Goal: Task Accomplishment & Management: Complete application form

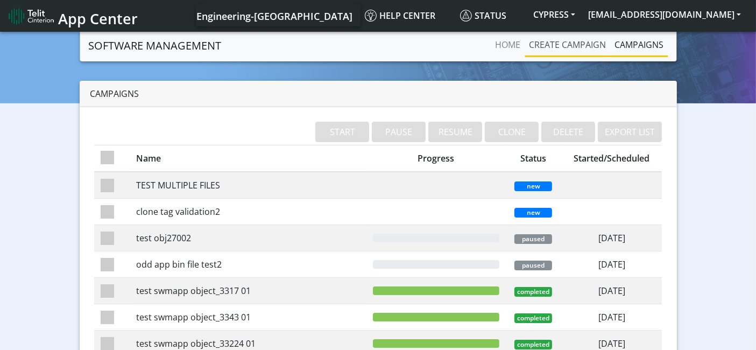
click at [590, 44] on link "Create campaign" at bounding box center [568, 45] width 86 height 22
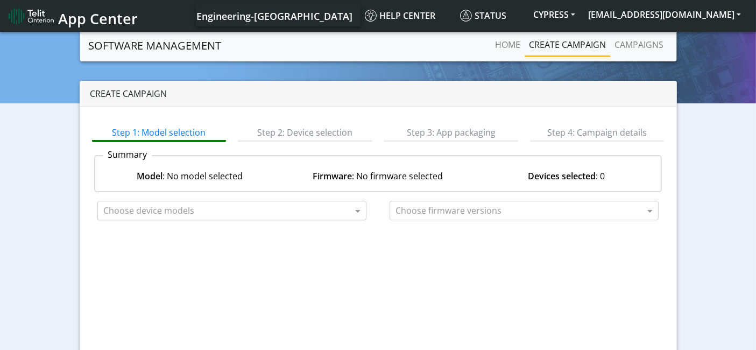
click at [335, 216] on input "text" at bounding box center [227, 210] width 249 height 13
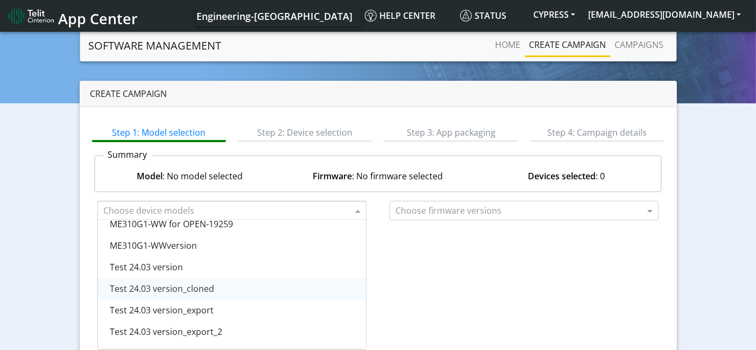
scroll to position [604, 0]
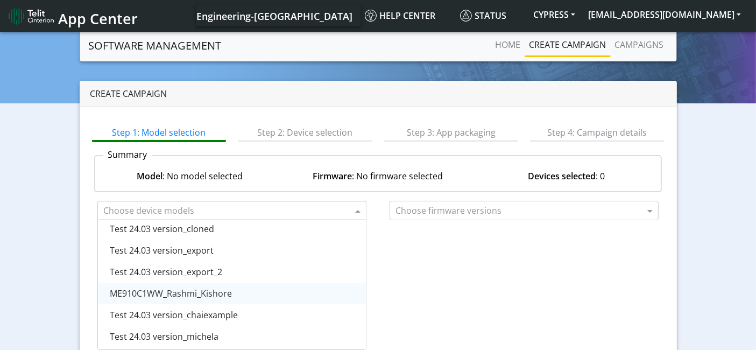
click at [241, 296] on div "ME910C1WW_Rashmi_Kishore" at bounding box center [232, 293] width 268 height 22
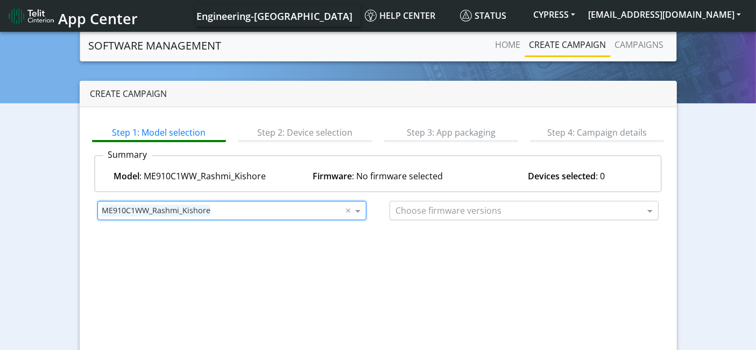
click at [590, 209] on input "text" at bounding box center [519, 210] width 249 height 13
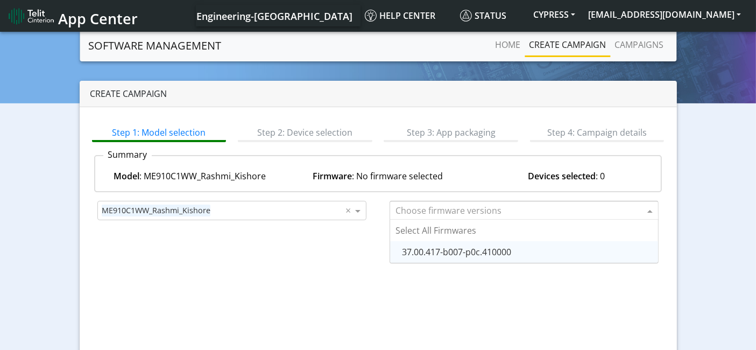
drag, startPoint x: 521, startPoint y: 247, endPoint x: 575, endPoint y: 280, distance: 63.3
click at [521, 248] on div "37.00.417-b007-p0c.410000" at bounding box center [524, 252] width 268 height 22
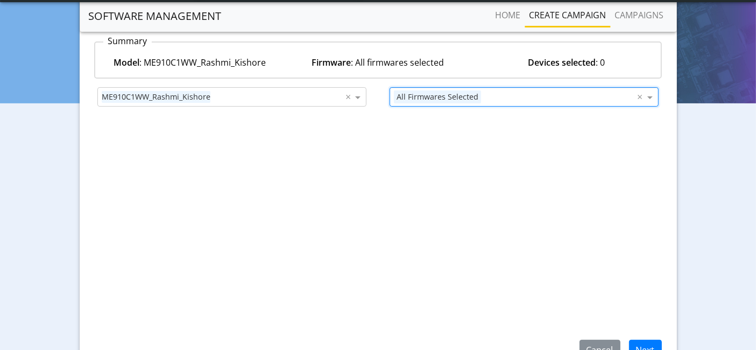
scroll to position [135, 0]
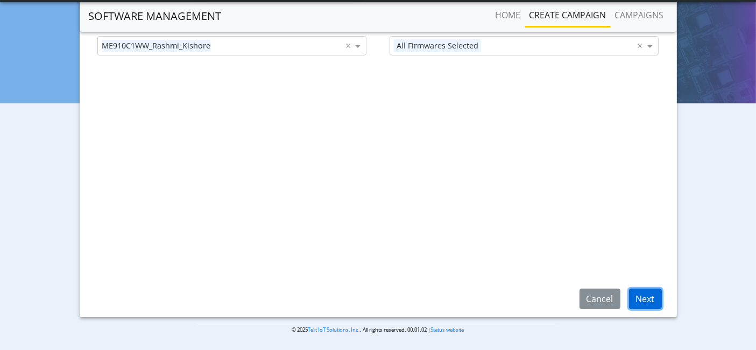
click at [658, 298] on button "Next" at bounding box center [645, 298] width 33 height 20
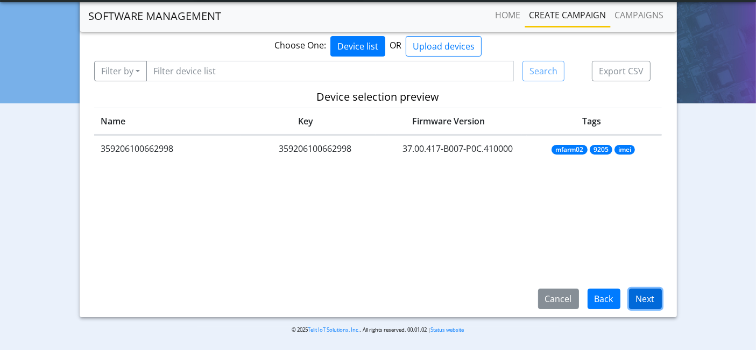
click at [636, 294] on button "Next" at bounding box center [645, 298] width 33 height 20
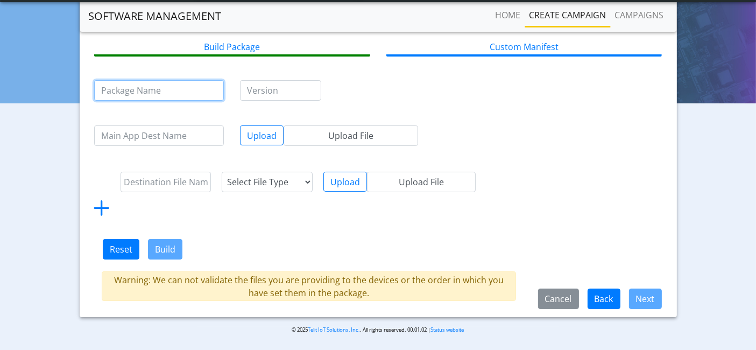
click at [143, 85] on input "text" at bounding box center [159, 90] width 130 height 20
type input "test"
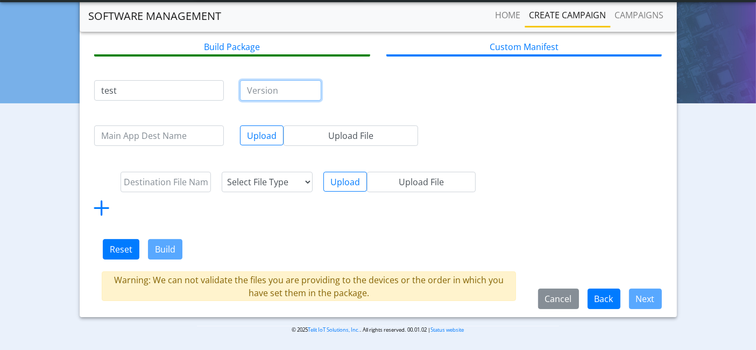
click at [281, 88] on input "text" at bounding box center [280, 90] width 81 height 20
type input "1.0"
drag, startPoint x: 599, startPoint y: 231, endPoint x: 266, endPoint y: 222, distance: 333.2
click at [598, 231] on form "test 1.0 Upload Upload File Select File Type lwm2m object config Upload Upload …" at bounding box center [378, 184] width 568 height 231
click at [159, 179] on input "text" at bounding box center [166, 182] width 91 height 20
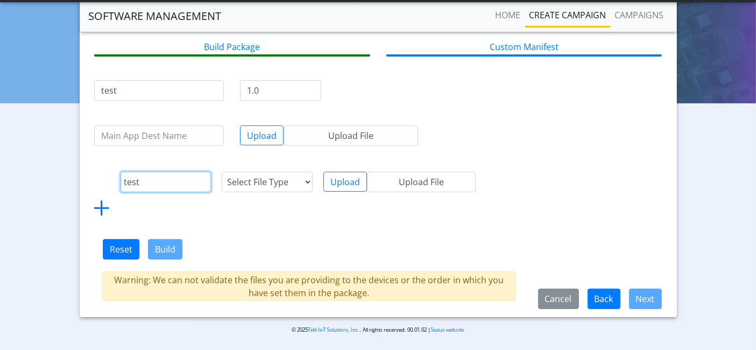
type input "test"
click at [282, 184] on select "Select File Type lwm2m object config" at bounding box center [267, 182] width 91 height 20
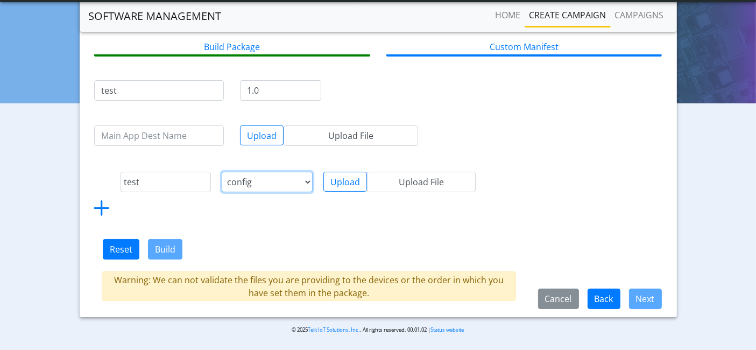
click at [222, 172] on select "Select File Type lwm2m object config" at bounding box center [267, 182] width 91 height 20
click at [350, 176] on button "Upload" at bounding box center [345, 182] width 44 height 20
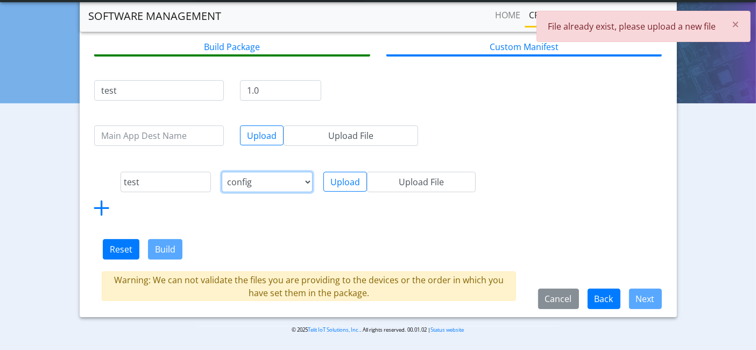
click at [280, 181] on select "Select File Type lwm2m object config" at bounding box center [267, 182] width 91 height 20
select select "1: lwm2m object"
click at [222, 172] on select "Select File Type lwm2m object config" at bounding box center [267, 182] width 91 height 20
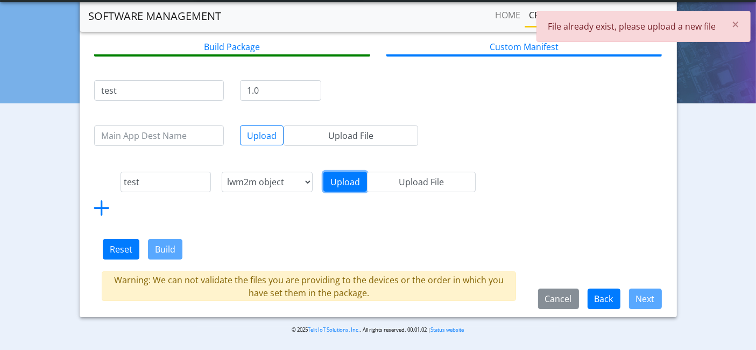
click at [338, 182] on button "Upload" at bounding box center [345, 182] width 44 height 20
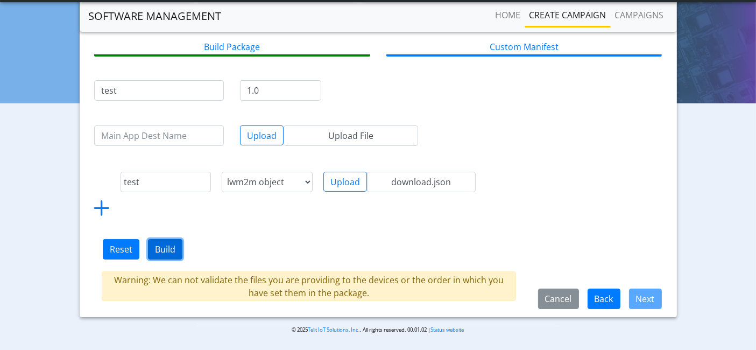
click at [166, 248] on button "Build" at bounding box center [165, 249] width 34 height 20
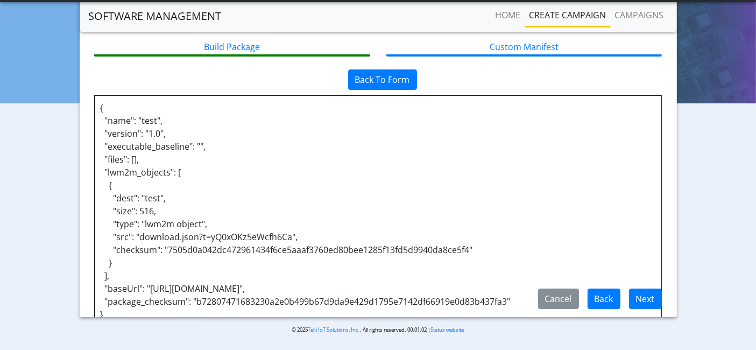
scroll to position [31, 0]
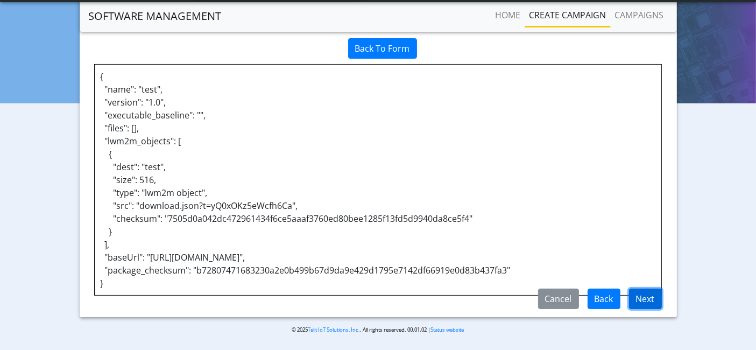
click at [653, 302] on button "Next" at bounding box center [645, 298] width 33 height 20
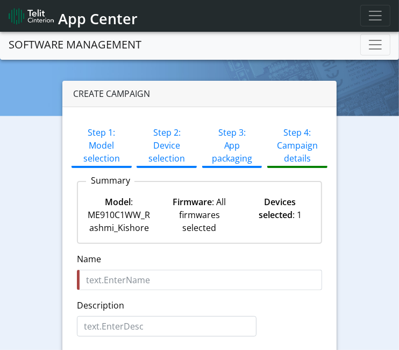
scroll to position [60, 0]
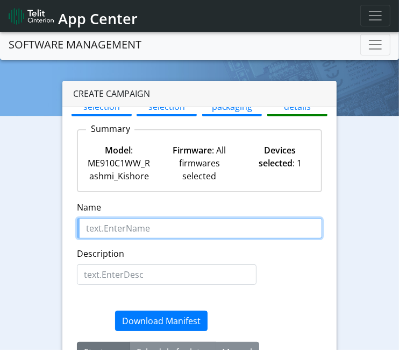
drag, startPoint x: 152, startPoint y: 232, endPoint x: 82, endPoint y: 230, distance: 70.0
click at [88, 230] on input "Name" at bounding box center [199, 228] width 245 height 20
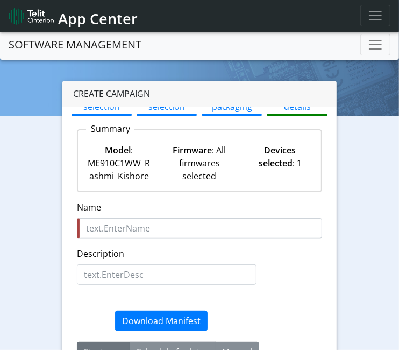
click at [16, 231] on div "Create campaign Step 1: Model selection Step 2: Device selection Step 3: App pa…" at bounding box center [199, 281] width 383 height 401
drag, startPoint x: 109, startPoint y: 209, endPoint x: 76, endPoint y: 210, distance: 32.3
click at [77, 210] on div "Name is required Name" at bounding box center [199, 220] width 245 height 38
copy label "Name"
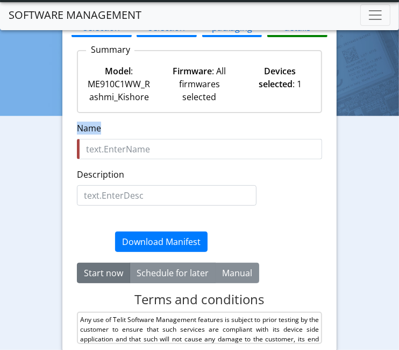
scroll to position [135, 0]
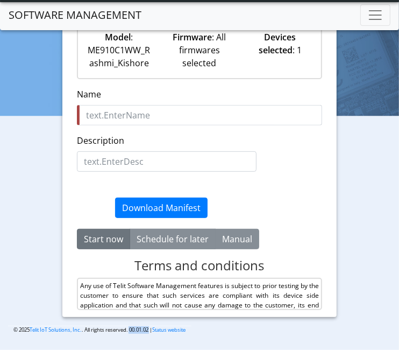
drag, startPoint x: 129, startPoint y: 328, endPoint x: 150, endPoint y: 327, distance: 20.5
click at [150, 327] on p "© 2025 Telit IoT Solutions, Inc. . All rights reserved. 00.01.02 | Status websi…" at bounding box center [99, 330] width 183 height 8
copy p "00.01.02"
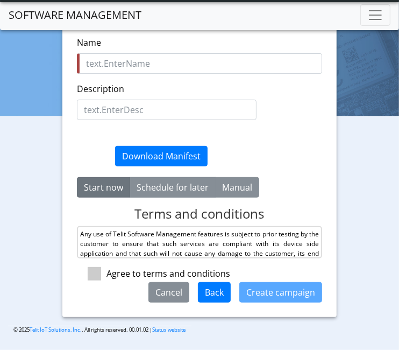
scroll to position [40, 0]
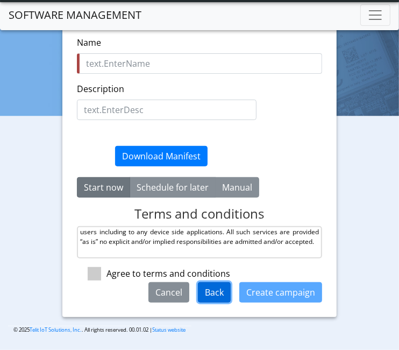
click at [213, 291] on button "Back" at bounding box center [214, 292] width 33 height 20
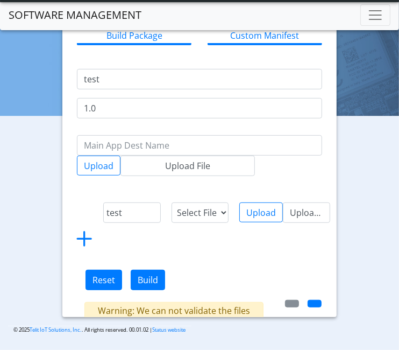
select select "1: lwm2m object"
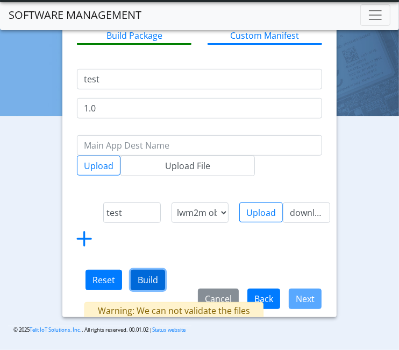
click at [145, 284] on button "Build" at bounding box center [148, 280] width 34 height 20
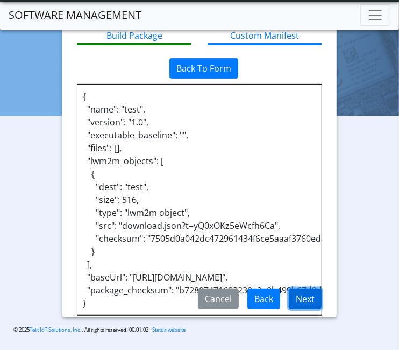
click at [312, 294] on button "Next" at bounding box center [305, 298] width 33 height 20
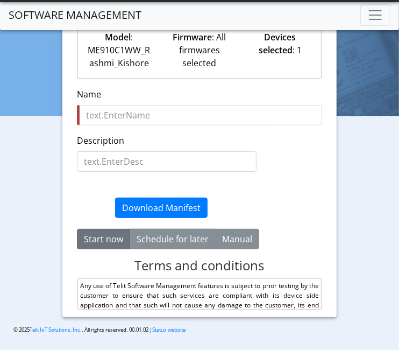
click at [359, 221] on div "Create campaign Step 1: Model selection Step 2: Device selection Step 3: App pa…" at bounding box center [199, 116] width 383 height 401
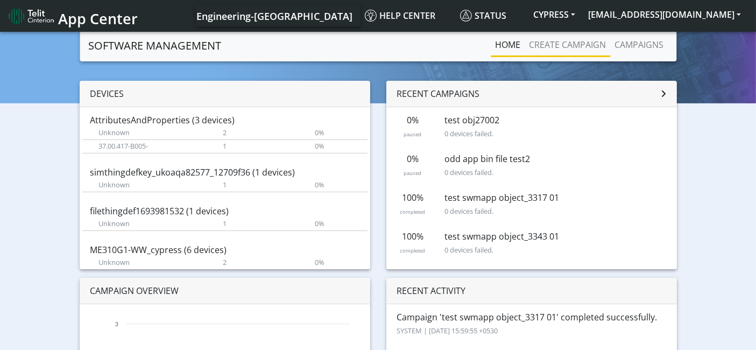
click at [576, 55] on li "Create campaign" at bounding box center [568, 45] width 86 height 23
click at [570, 46] on link "Create campaign" at bounding box center [568, 45] width 86 height 22
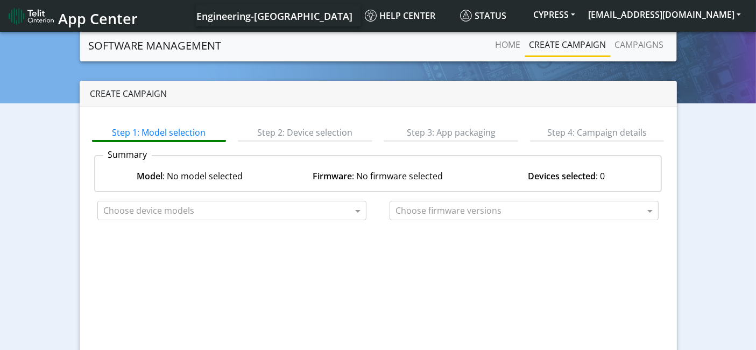
click at [596, 130] on div "Step 1: Model selection Step 2: Device selection Step 3: App packaging Step 4: …" at bounding box center [378, 132] width 584 height 20
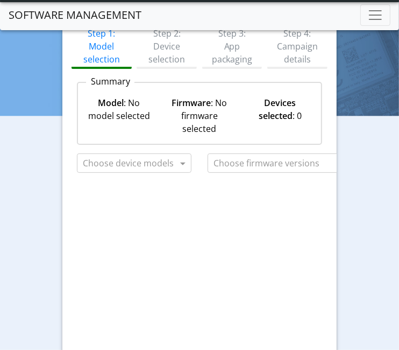
scroll to position [135, 0]
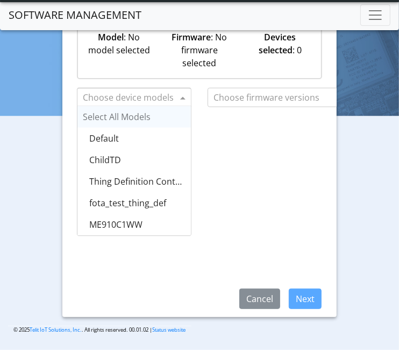
click at [153, 97] on input "text" at bounding box center [130, 97] width 95 height 13
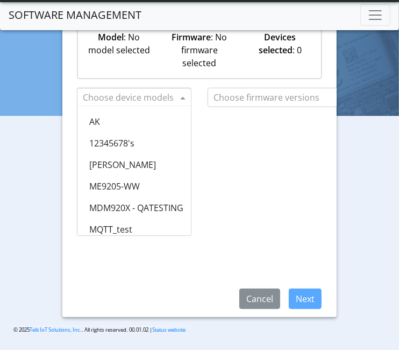
scroll to position [724, 0]
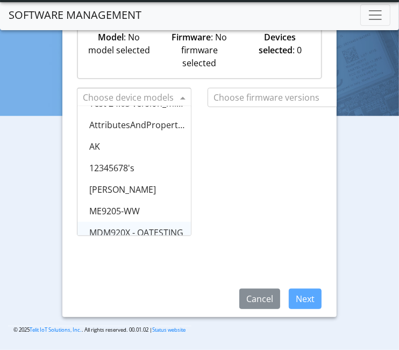
click at [158, 224] on div "MDM920X - QATESTING" at bounding box center [134, 233] width 114 height 22
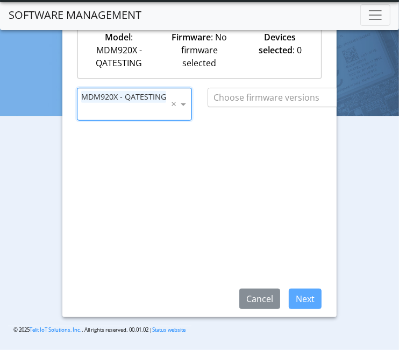
click at [281, 98] on input "text" at bounding box center [338, 97] width 249 height 13
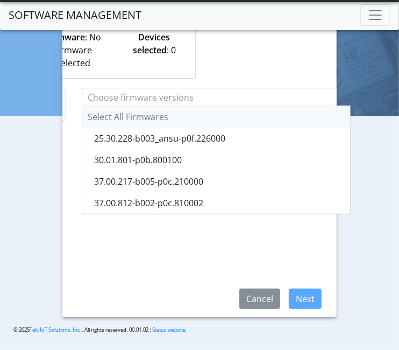
click at [86, 73] on div "Model : MDM920X - QATESTING Firmware : No firmware selected Devices selected : 0" at bounding box center [73, 50] width 243 height 56
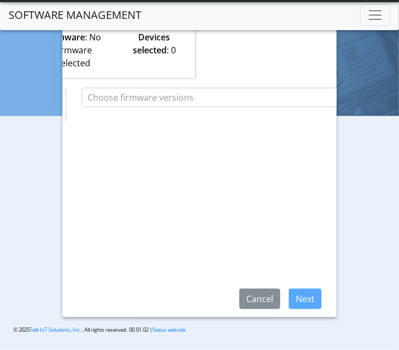
scroll to position [0, 0]
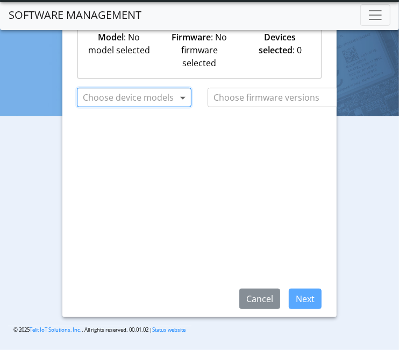
click at [180, 95] on span at bounding box center [184, 97] width 13 height 13
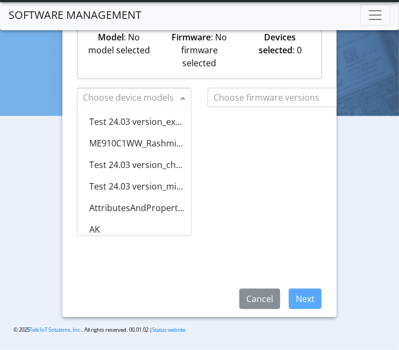
scroll to position [658, 0]
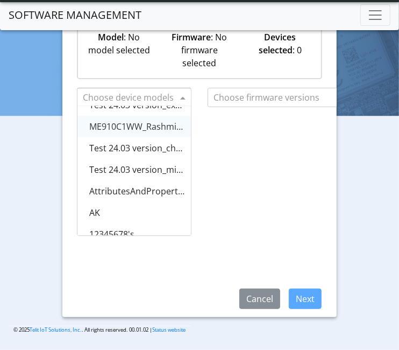
click at [151, 129] on span "ME910C1WW_Rashmi_Kishore" at bounding box center [150, 127] width 122 height 12
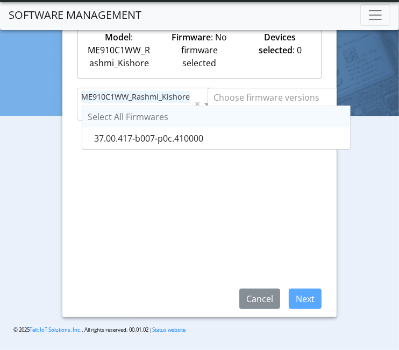
click at [279, 95] on input "text" at bounding box center [338, 97] width 249 height 13
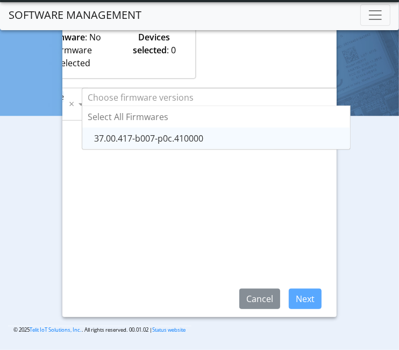
drag, startPoint x: 232, startPoint y: 135, endPoint x: 301, endPoint y: 313, distance: 191.0
click at [232, 135] on div "37.00.417-b007-p0c.410000" at bounding box center [216, 139] width 268 height 22
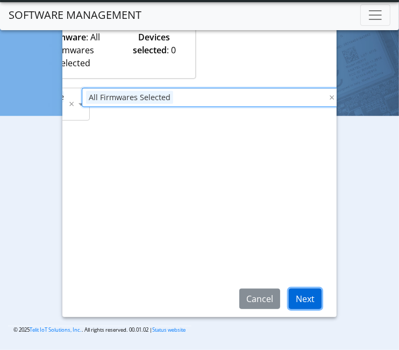
click at [300, 288] on button "Next" at bounding box center [305, 298] width 33 height 20
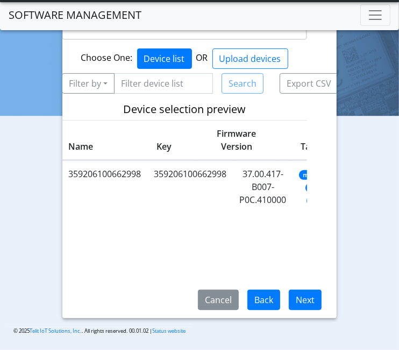
scroll to position [135, 0]
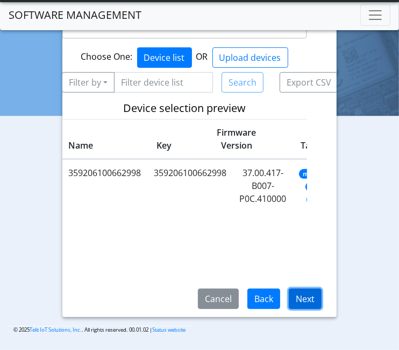
click at [304, 299] on button "Next" at bounding box center [305, 298] width 33 height 20
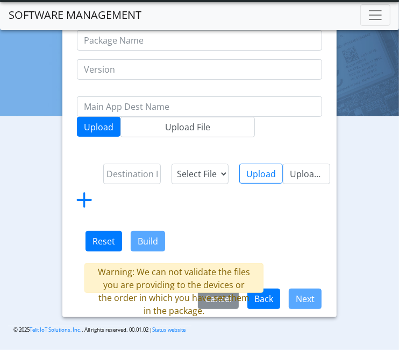
scroll to position [114, 0]
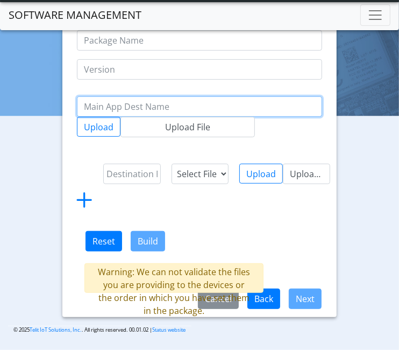
click at [113, 109] on input "text" at bounding box center [199, 106] width 245 height 20
type input "test"
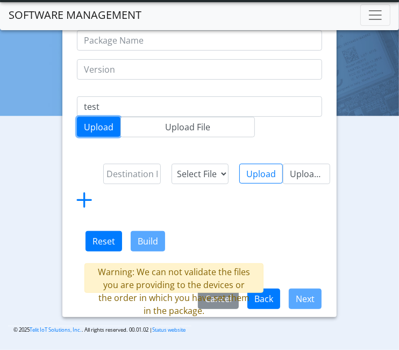
click at [104, 129] on button "Upload" at bounding box center [99, 127] width 44 height 20
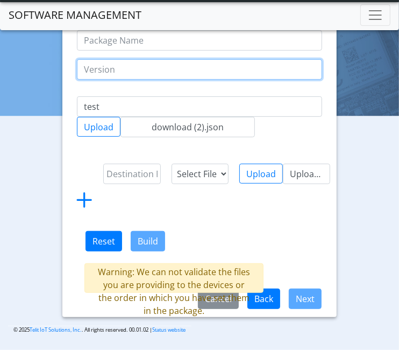
click at [167, 71] on input "text" at bounding box center [199, 69] width 245 height 20
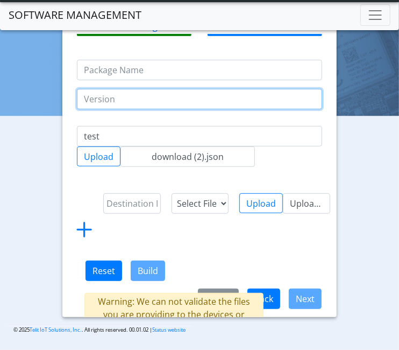
scroll to position [54, 0]
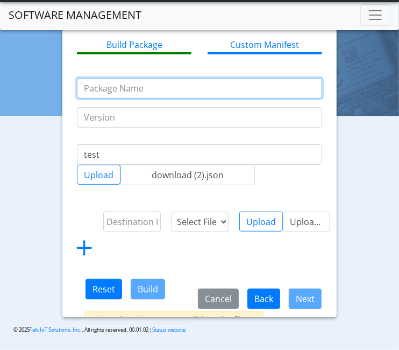
click at [166, 98] on input "text" at bounding box center [199, 88] width 245 height 20
type input "test2"
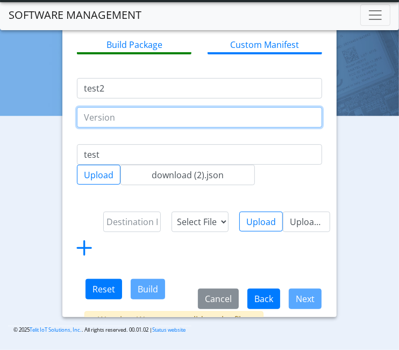
click at [157, 124] on input "text" at bounding box center [199, 117] width 245 height 20
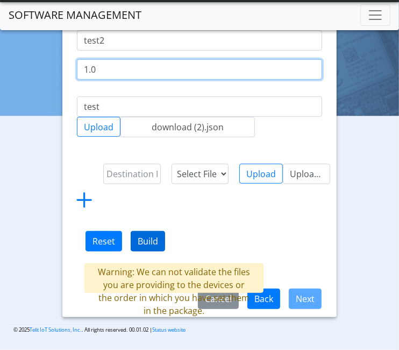
type input "1.0"
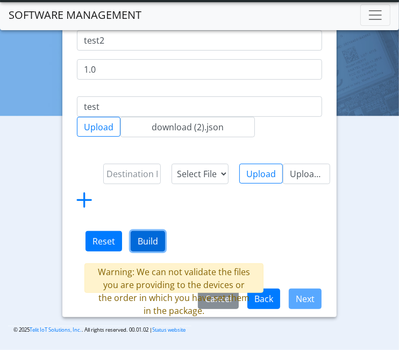
click at [140, 245] on button "Build" at bounding box center [148, 241] width 34 height 20
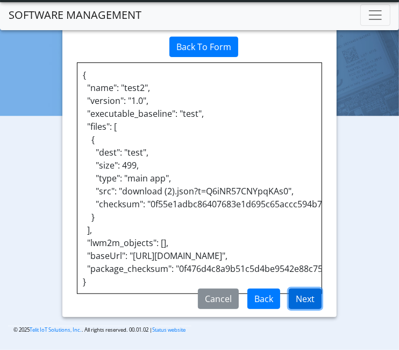
click at [304, 294] on button "Next" at bounding box center [305, 298] width 33 height 20
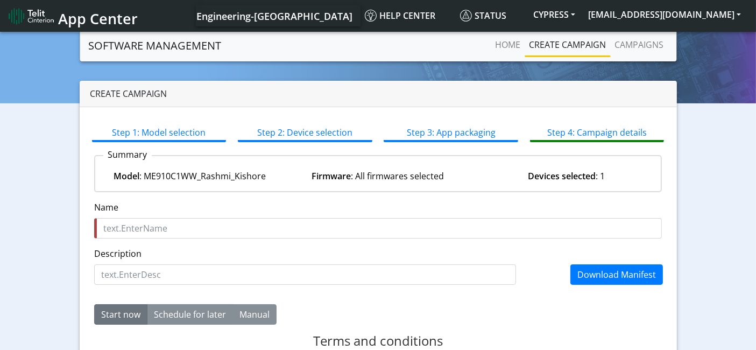
click at [699, 185] on div "Create campaign Step 1: Model selection Step 2: Device selection Step 3: App pa…" at bounding box center [378, 281] width 740 height 401
